Goal: Obtain resource: Download file/media

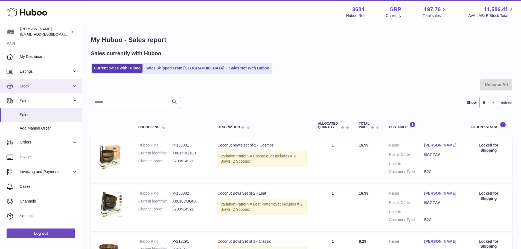
click at [39, 86] on span "Stock" at bounding box center [46, 86] width 52 height 5
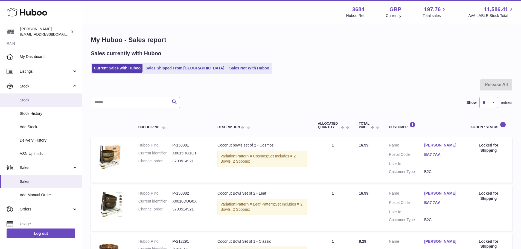
click at [34, 101] on span "Stock" at bounding box center [49, 100] width 58 height 5
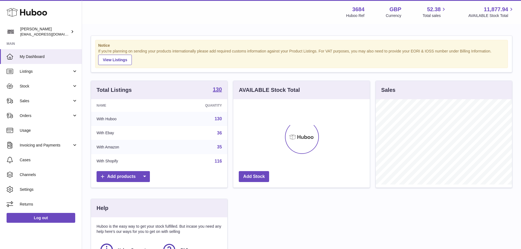
scroll to position [85, 137]
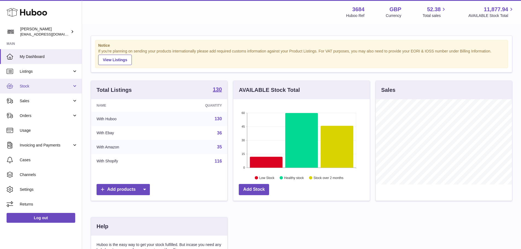
click at [47, 88] on span "Stock" at bounding box center [46, 86] width 52 height 5
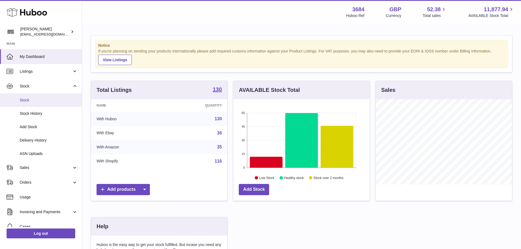
click at [38, 102] on span "Stock" at bounding box center [49, 100] width 58 height 5
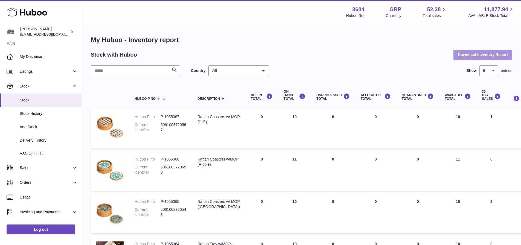
click at [478, 56] on button "Download Inventory Report" at bounding box center [483, 55] width 59 height 10
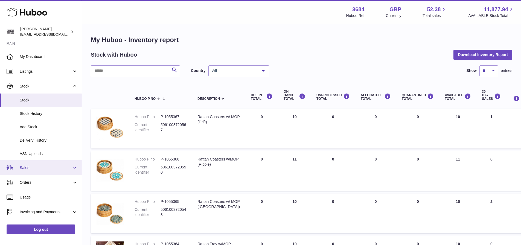
click at [40, 168] on span "Sales" at bounding box center [46, 167] width 52 height 5
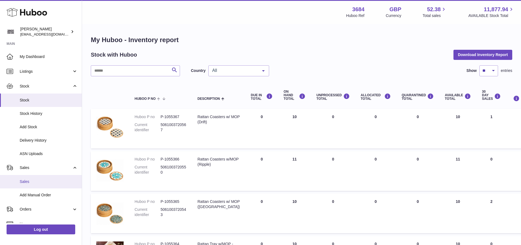
click at [41, 180] on span "Sales" at bounding box center [49, 181] width 58 height 5
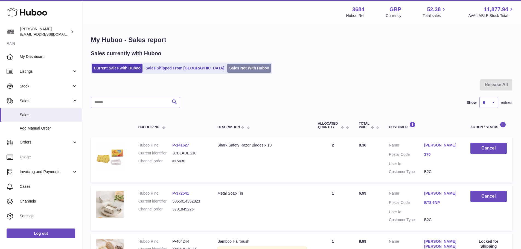
click at [227, 70] on link "Sales Not With Huboo" at bounding box center [249, 68] width 44 height 9
